Goal: Navigation & Orientation: Find specific page/section

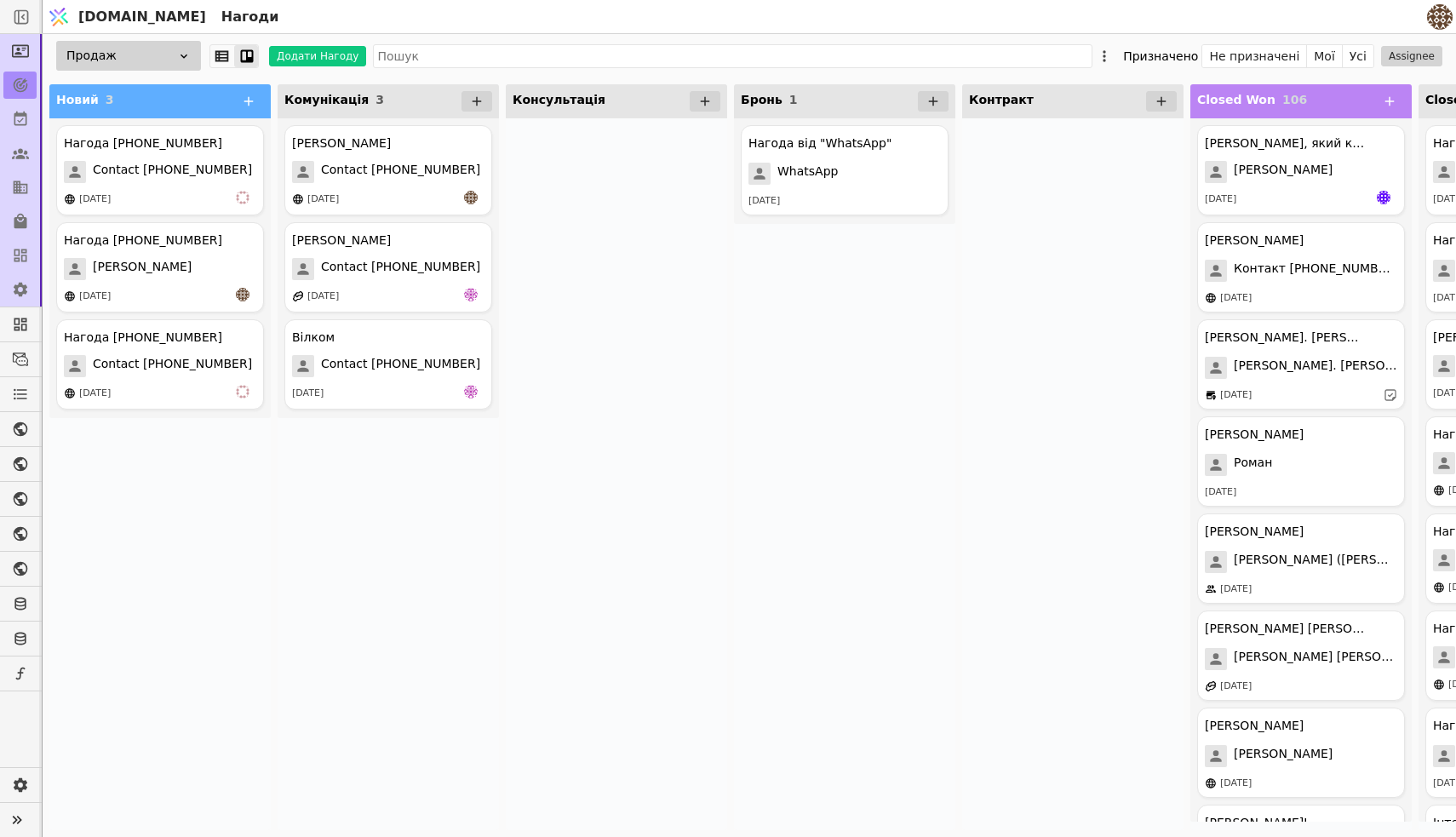
click at [16, 70] on div at bounding box center [20, 85] width 40 height 34
click at [16, 64] on link at bounding box center [20, 50] width 33 height 27
click at [16, 103] on div at bounding box center [20, 119] width 40 height 34
click at [22, 126] on icon at bounding box center [21, 119] width 13 height 15
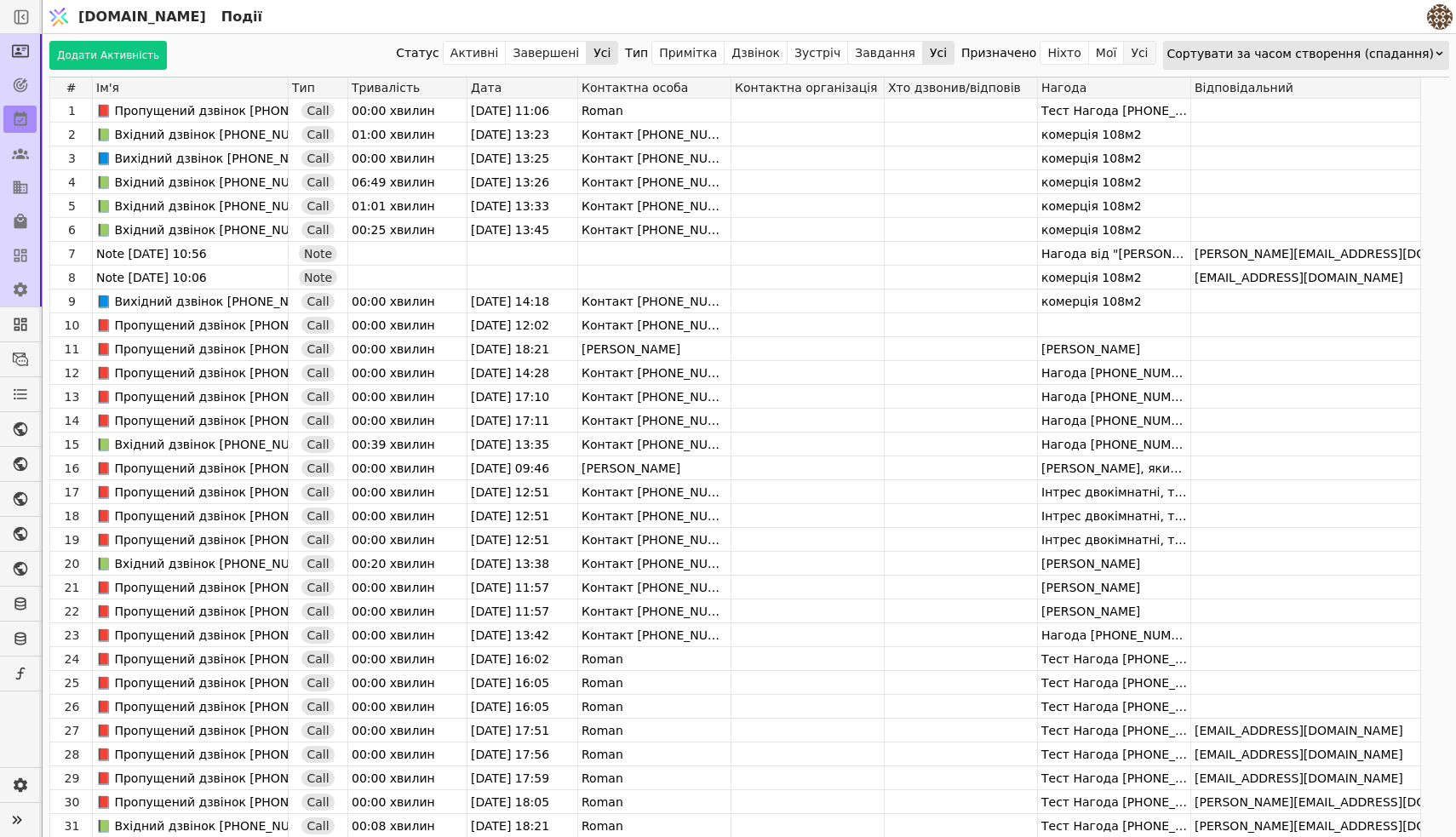
click at [1154, 58] on button "Усі" at bounding box center [1139, 53] width 30 height 24
click at [31, 165] on link at bounding box center [20, 152] width 33 height 27
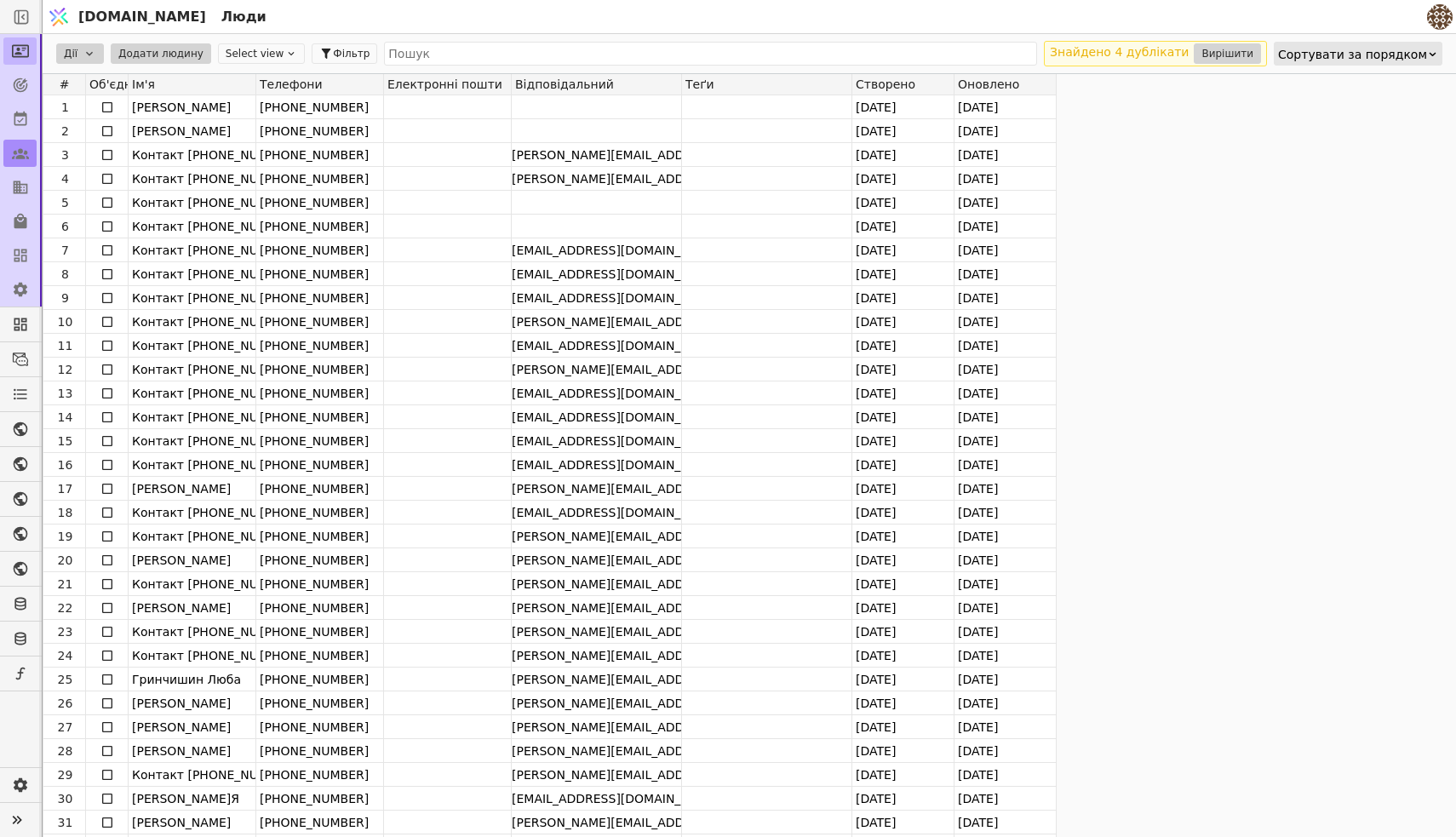
click at [16, 62] on link at bounding box center [20, 50] width 33 height 27
